Goal: Information Seeking & Learning: Learn about a topic

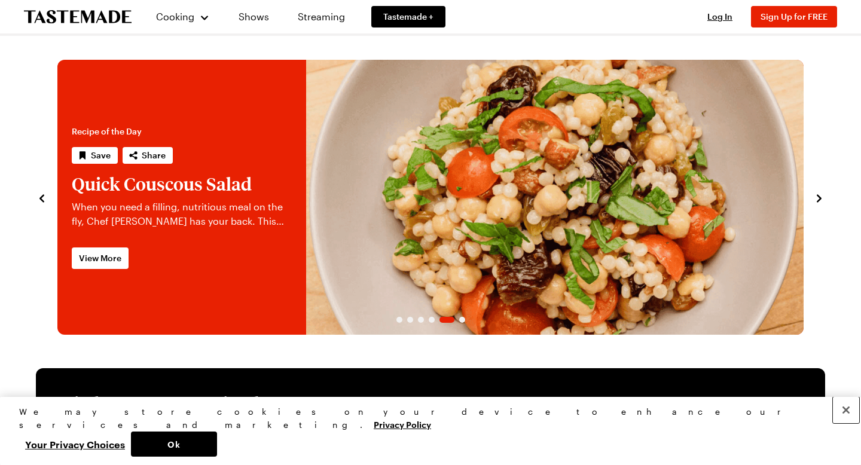
click at [845, 424] on button "Close" at bounding box center [846, 410] width 26 height 26
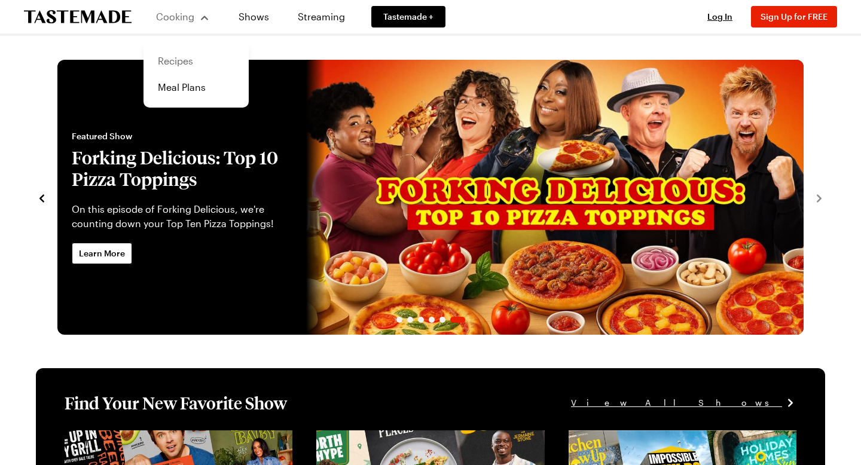
click at [182, 64] on link "Recipes" at bounding box center [196, 61] width 91 height 26
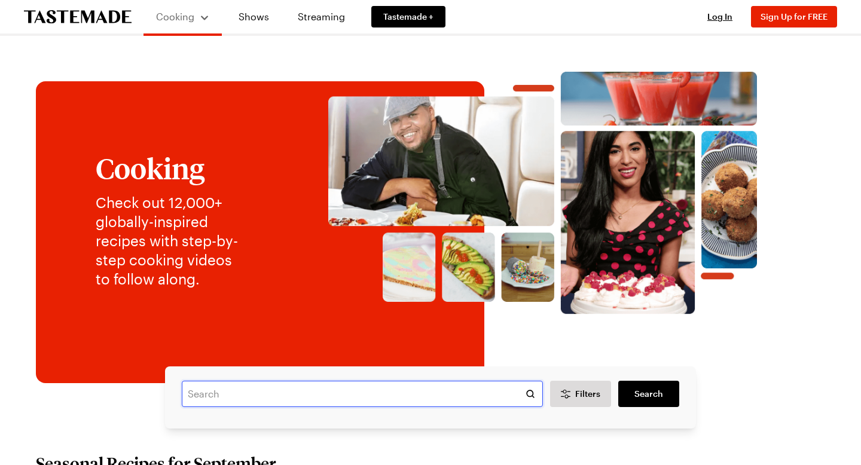
click at [206, 396] on input "text" at bounding box center [362, 394] width 361 height 26
type input "baklava"
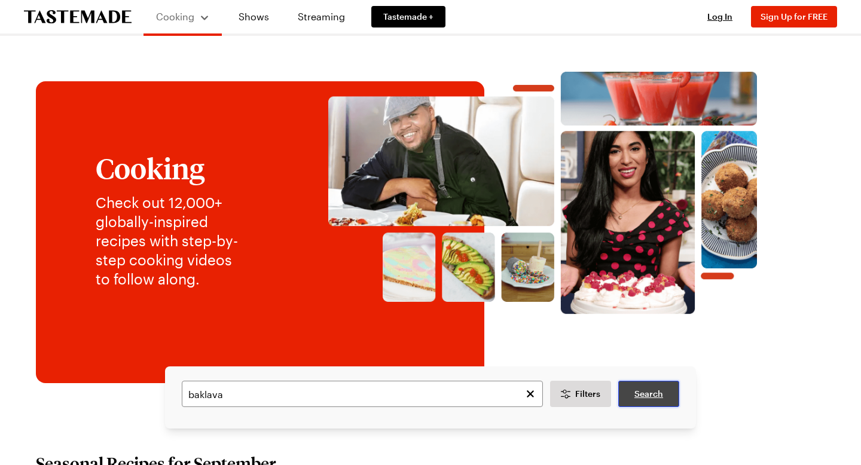
click at [642, 389] on span "Search" at bounding box center [649, 394] width 29 height 12
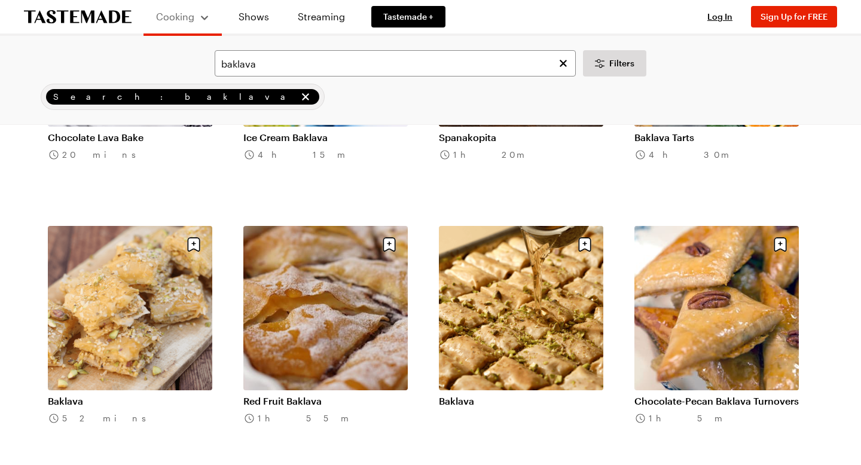
scroll to position [766, 0]
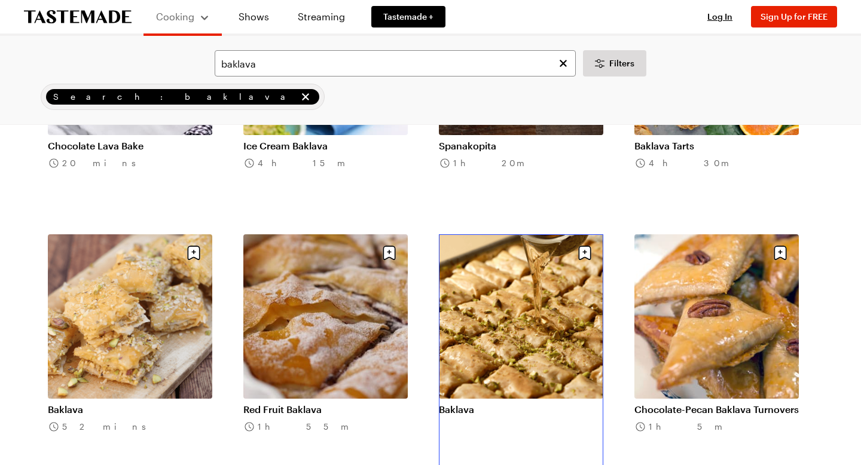
click at [519, 404] on link "Baklava" at bounding box center [521, 410] width 165 height 12
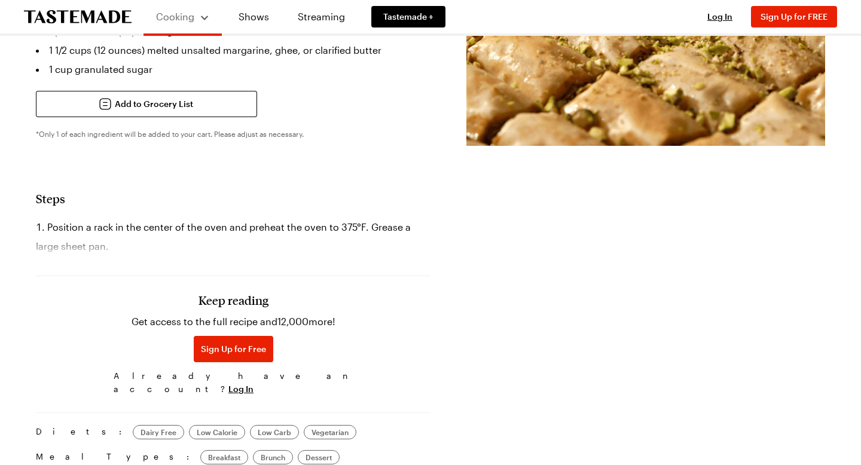
scroll to position [407, 0]
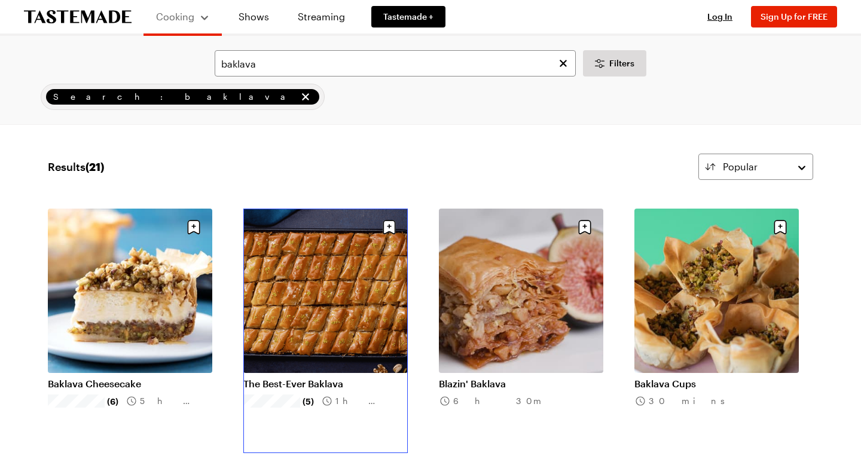
click at [333, 378] on link "The Best-Ever Baklava" at bounding box center [325, 384] width 165 height 12
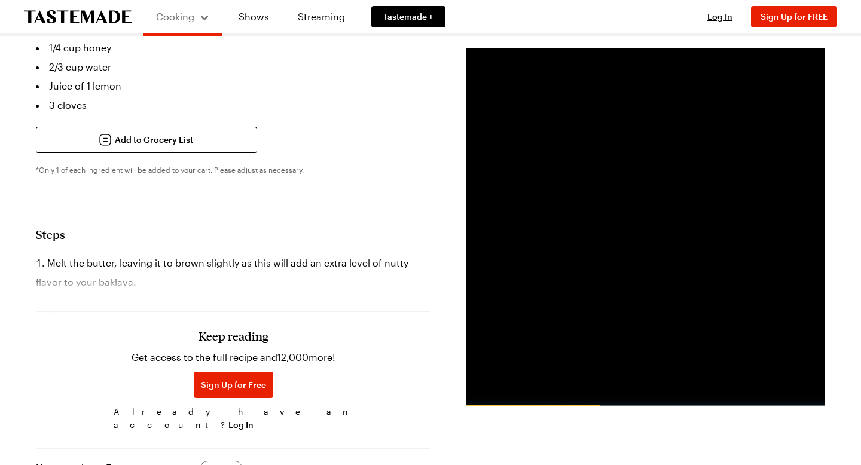
scroll to position [622, 0]
